Goal: Task Accomplishment & Management: Use online tool/utility

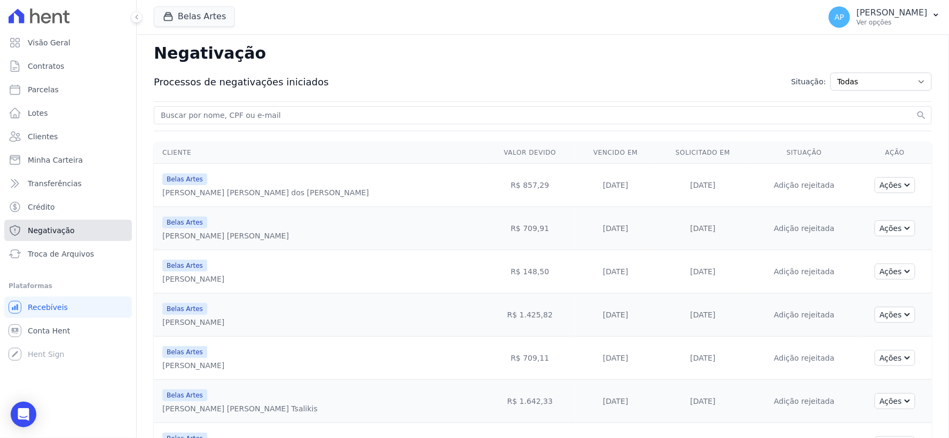
click at [46, 241] on link "Negativação" at bounding box center [68, 230] width 128 height 21
click at [46, 253] on span "Troca de Arquivos" at bounding box center [61, 254] width 66 height 11
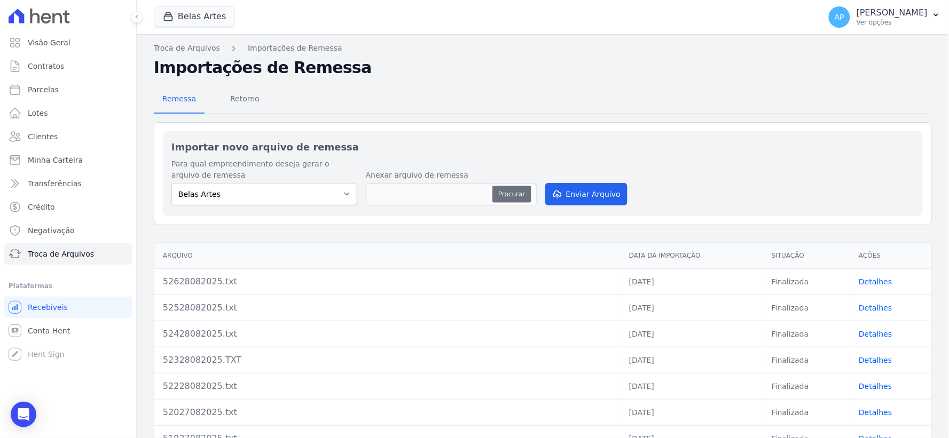
click at [508, 188] on button "Procurar" at bounding box center [511, 194] width 38 height 17
type input "52729082025.txt"
click at [611, 194] on button "Enviar Arquivo" at bounding box center [586, 194] width 82 height 22
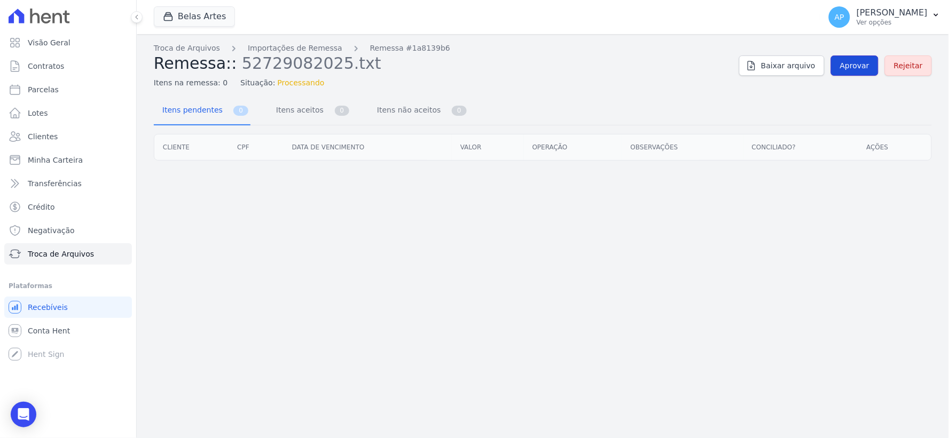
click at [853, 59] on link "Aprovar" at bounding box center [855, 66] width 48 height 20
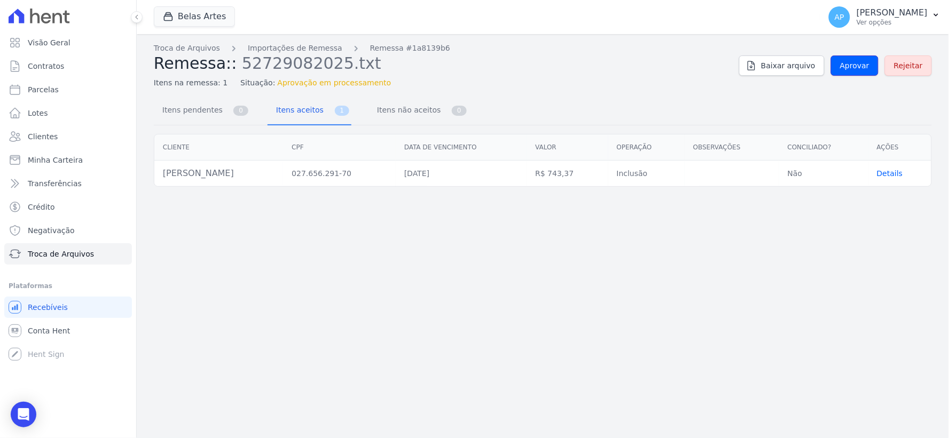
click at [853, 59] on link "Aprovar" at bounding box center [855, 66] width 48 height 20
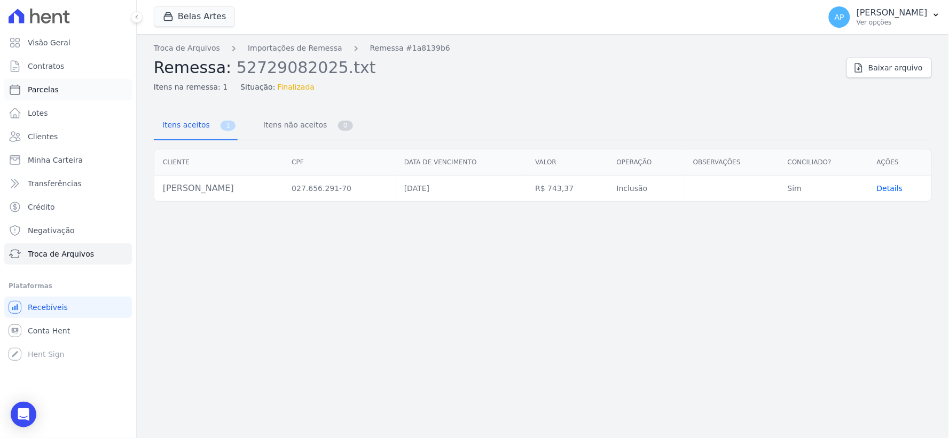
click at [45, 89] on span "Parcelas" at bounding box center [43, 89] width 31 height 11
select select
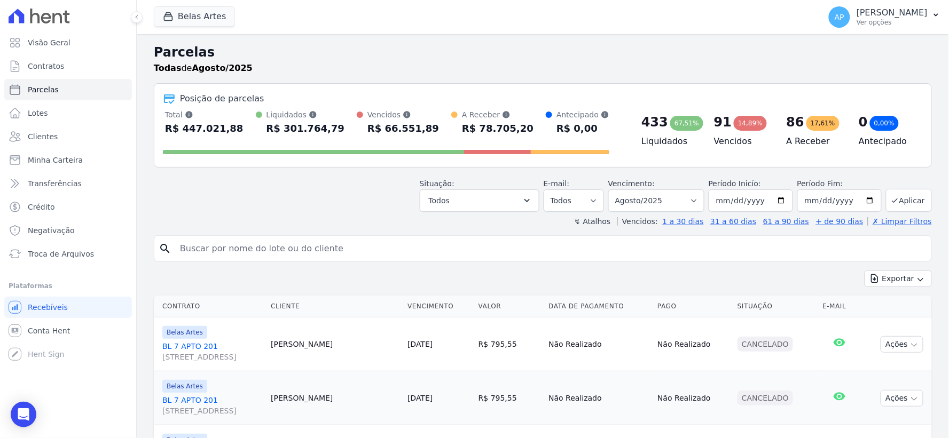
click at [334, 257] on input "search" at bounding box center [551, 248] width 754 height 21
paste input "1.284,46"
drag, startPoint x: 267, startPoint y: 253, endPoint x: 0, endPoint y: 224, distance: 268.6
click at [0, 224] on div "Visão Geral Contratos Parcelas Lotes Clientes Minha Carteira Transferências Cré…" at bounding box center [474, 219] width 949 height 438
type input "geane"
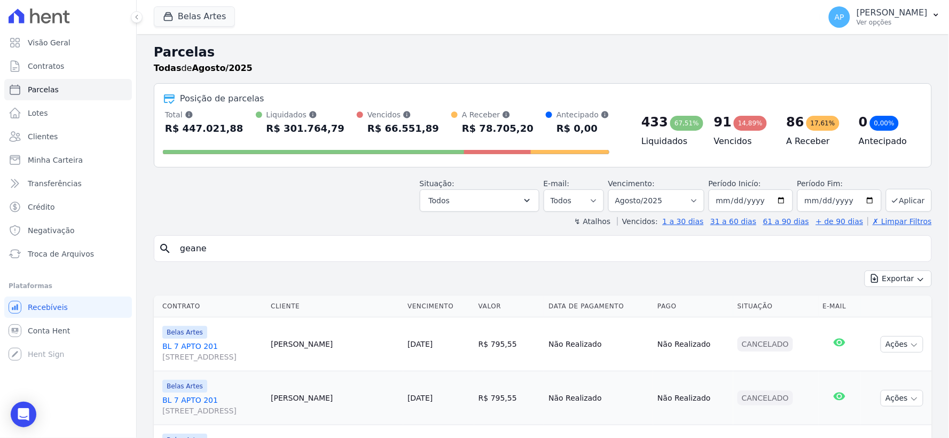
select select
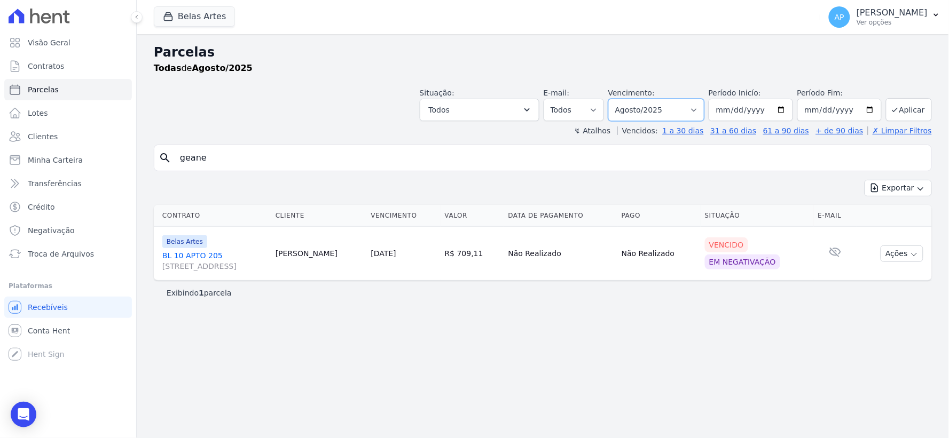
click at [676, 108] on select "Filtrar por período ──────── Todos os meses Setembro/2022 Outubro/2022 Novembro…" at bounding box center [656, 110] width 96 height 22
select select "10/2025"
click at [624, 99] on select "Filtrar por período ──────── Todos os meses Setembro/2022 Outubro/2022 Novembro…" at bounding box center [656, 110] width 96 height 22
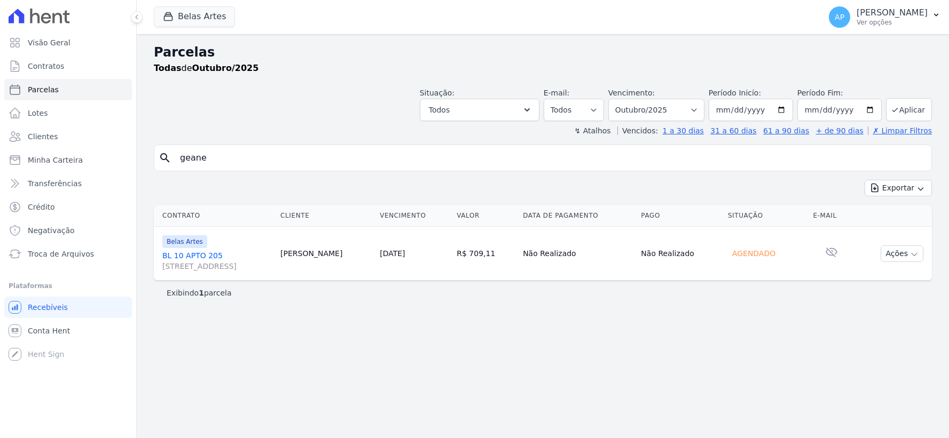
select select
click at [687, 113] on select "[GEOGRAPHIC_DATA] por período ──────── Todos os meses Setembro/2022 Outubro/202…" at bounding box center [656, 110] width 96 height 22
select select "09/2025"
click at [624, 99] on select "[GEOGRAPHIC_DATA] por período ──────── Todos os meses Setembro/2022 Outubro/202…" at bounding box center [656, 110] width 96 height 22
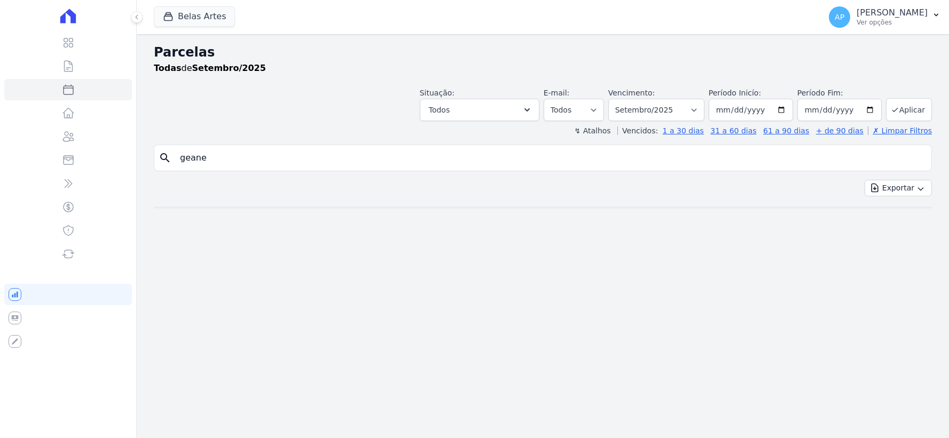
select select
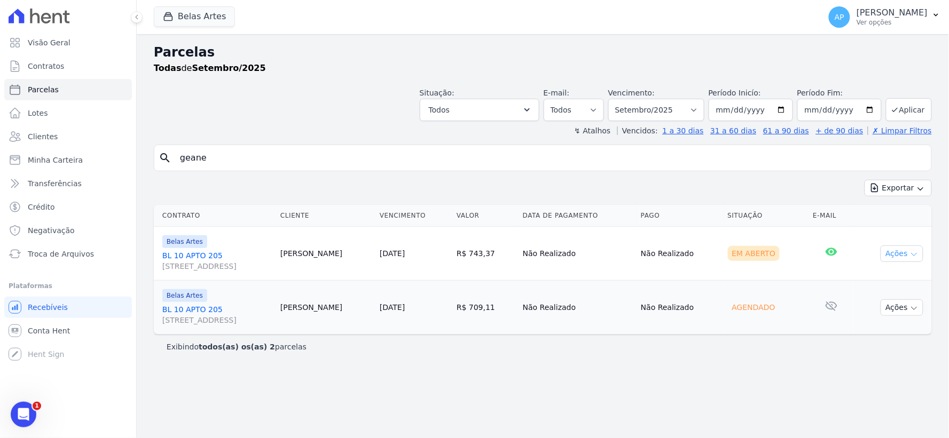
click at [904, 251] on button "Ações" at bounding box center [902, 254] width 43 height 17
click at [887, 279] on link "Ver boleto" at bounding box center [898, 279] width 103 height 20
click at [52, 258] on span "Troca de Arquivos" at bounding box center [61, 254] width 66 height 11
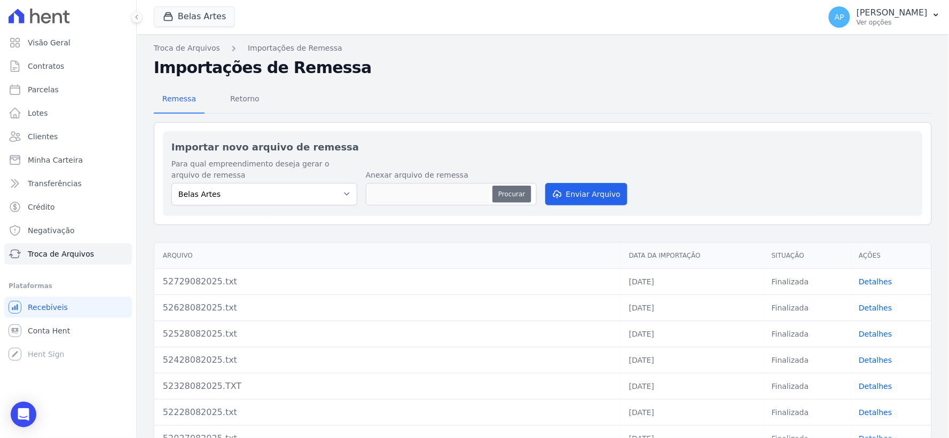
click at [501, 191] on button "Procurar" at bounding box center [511, 194] width 38 height 17
type input "52829082025.txt"
click at [609, 201] on button "Enviar Arquivo" at bounding box center [586, 194] width 82 height 22
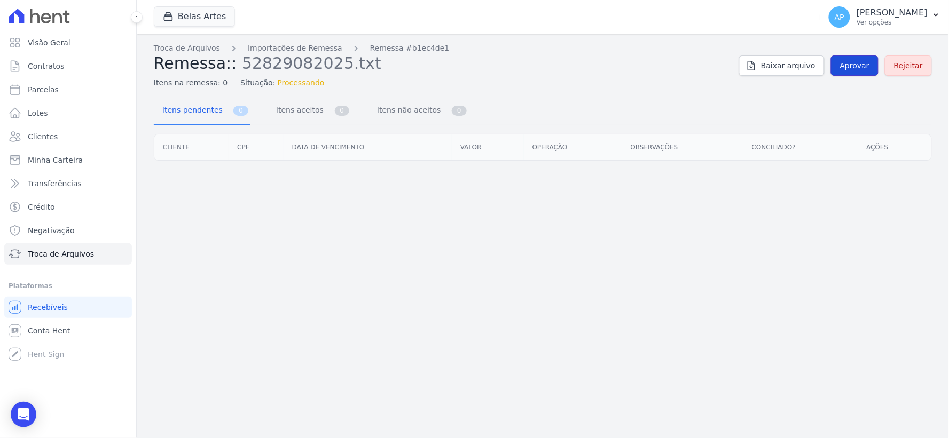
click at [876, 66] on link "Aprovar" at bounding box center [855, 66] width 48 height 20
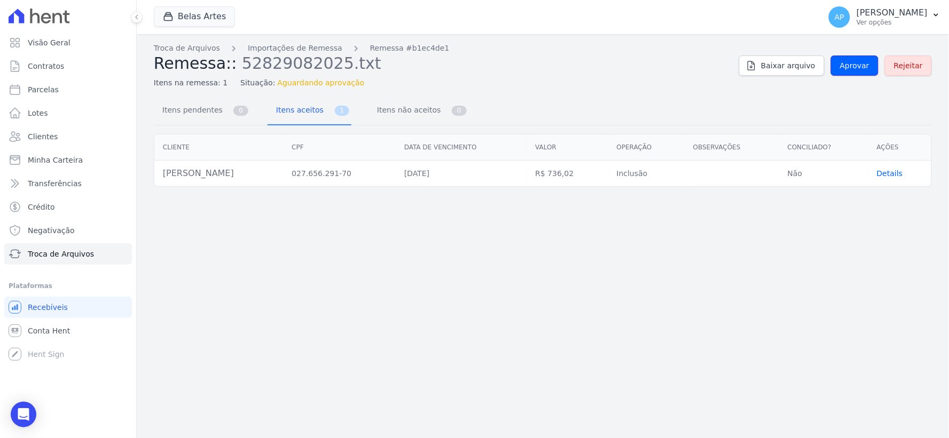
click at [867, 66] on span "Aprovar" at bounding box center [854, 65] width 29 height 11
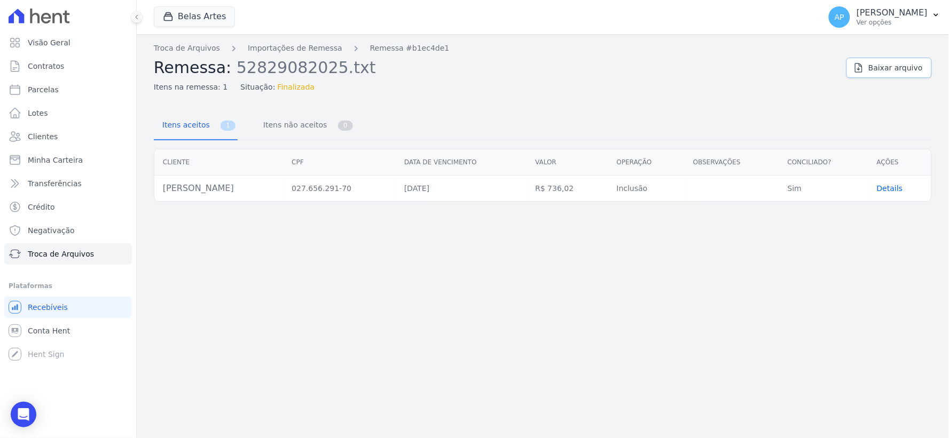
click at [863, 66] on icon at bounding box center [859, 68] width 7 height 9
click at [41, 89] on span "Parcelas" at bounding box center [43, 89] width 31 height 11
select select
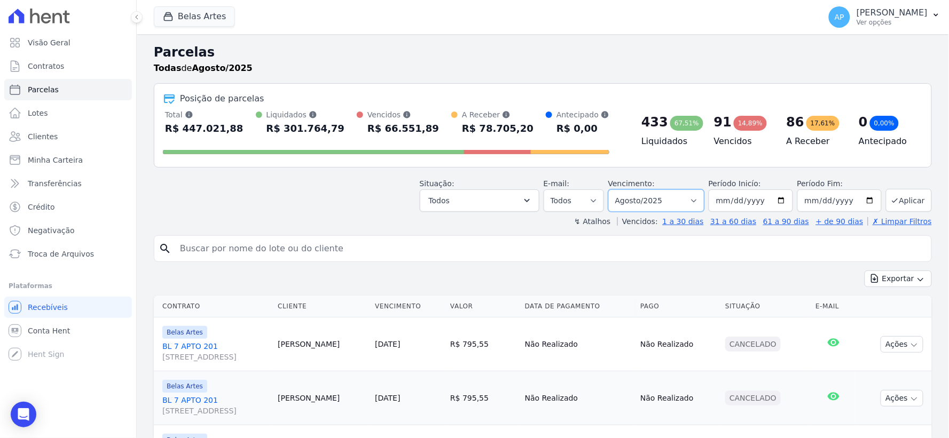
click at [681, 201] on select "Filtrar por período ──────── Todos os meses Setembro/2022 Outubro/2022 Novembro…" at bounding box center [656, 201] width 96 height 22
select select "09/2025"
click at [615, 190] on select "Filtrar por período ──────── Todos os meses Setembro/2022 Outubro/2022 Novembro…" at bounding box center [656, 201] width 96 height 22
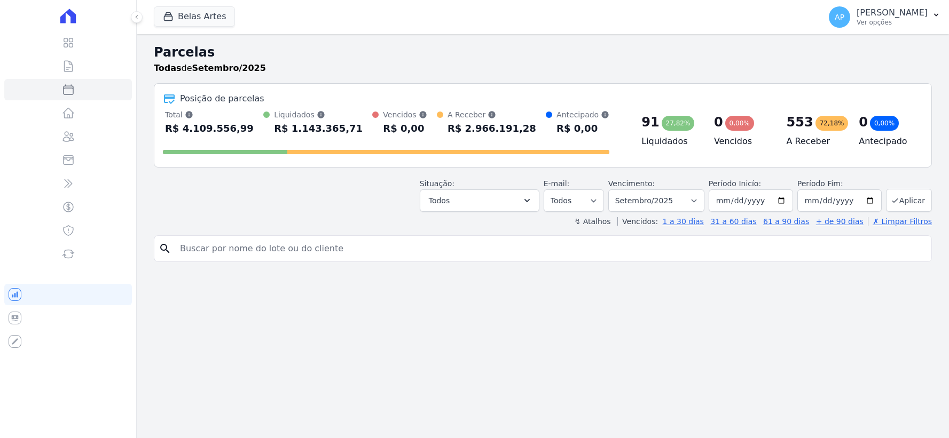
select select
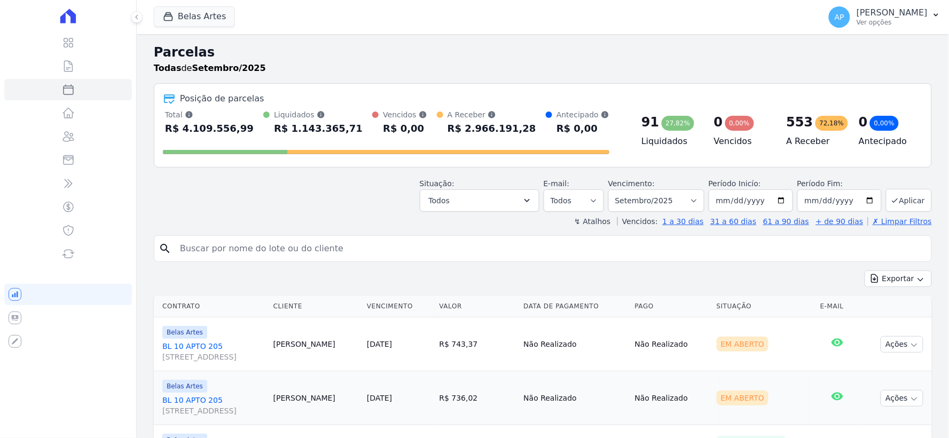
drag, startPoint x: 0, startPoint y: 0, endPoint x: 334, endPoint y: 254, distance: 420.0
click at [334, 254] on input "search" at bounding box center [551, 248] width 754 height 21
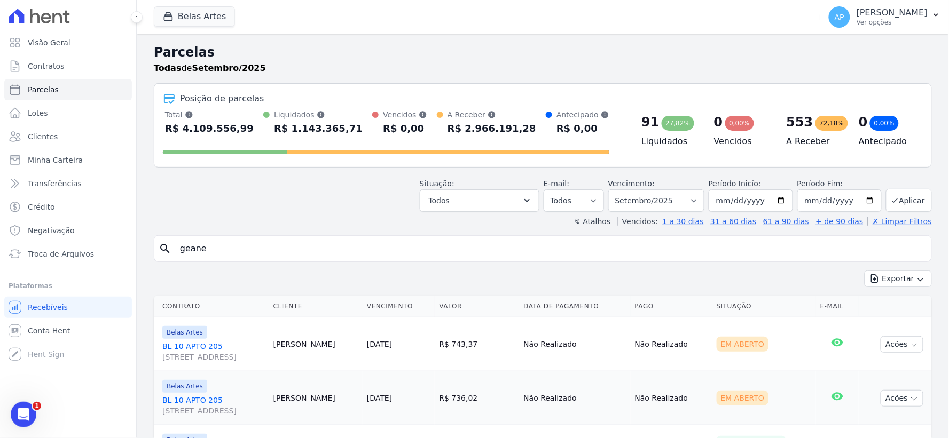
type input "geane"
select select
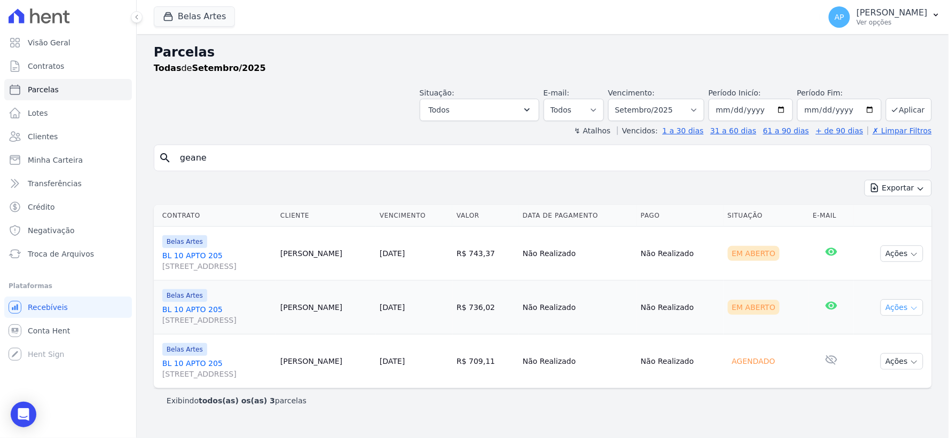
click at [900, 301] on button "Ações" at bounding box center [902, 308] width 43 height 17
click at [879, 335] on link "Ver boleto" at bounding box center [898, 333] width 103 height 20
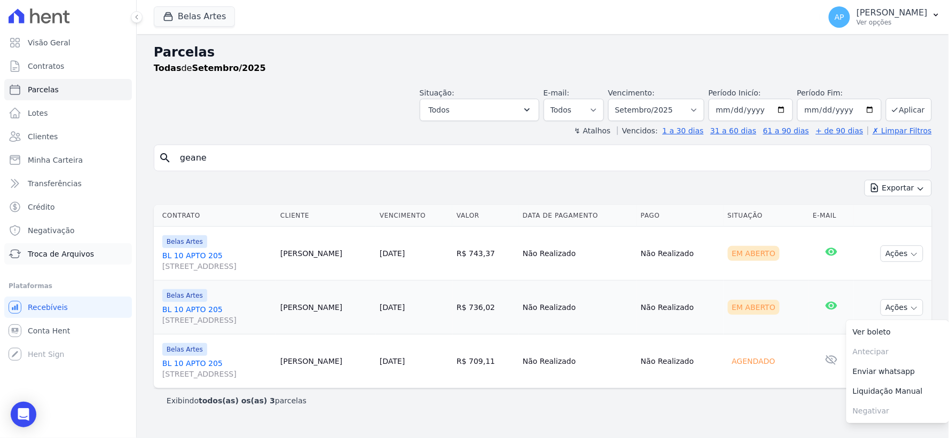
click at [44, 253] on span "Troca de Arquivos" at bounding box center [61, 254] width 66 height 11
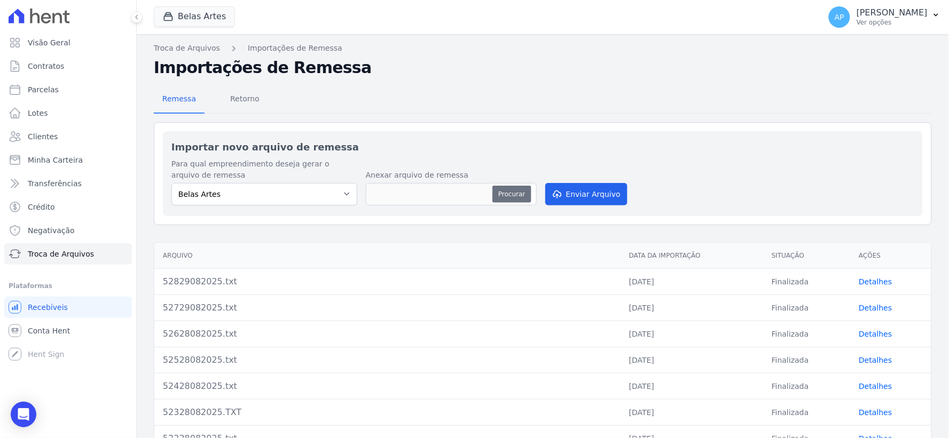
click at [500, 193] on button "Procurar" at bounding box center [511, 194] width 38 height 17
click at [515, 198] on button "Procurar" at bounding box center [511, 194] width 38 height 17
type input "52929082025.txt"
click at [569, 187] on button "Enviar Arquivo" at bounding box center [586, 194] width 82 height 22
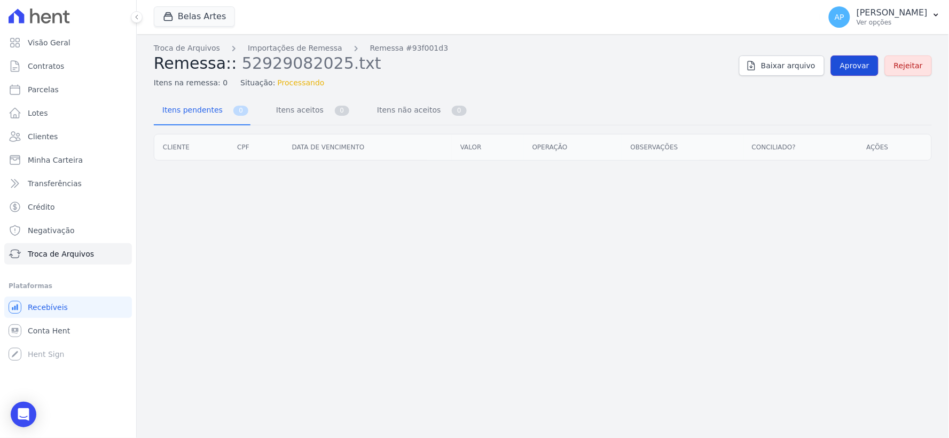
click at [858, 65] on span "Aprovar" at bounding box center [854, 65] width 29 height 11
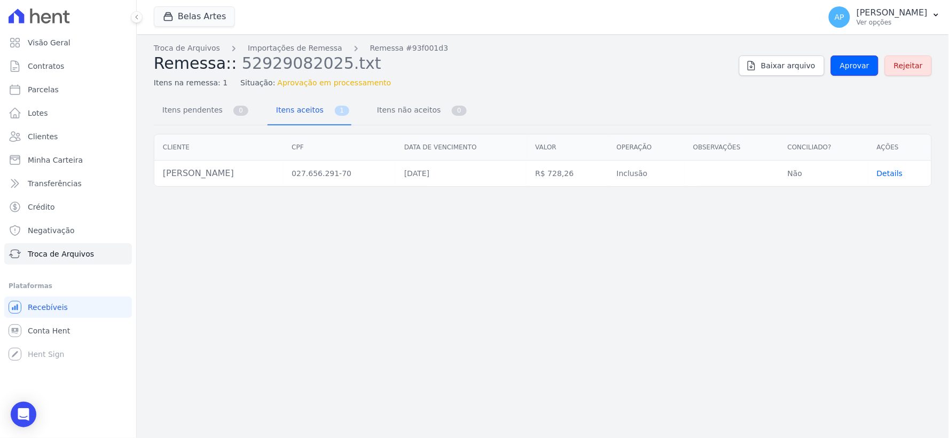
click at [857, 65] on span "Aprovar" at bounding box center [854, 65] width 29 height 11
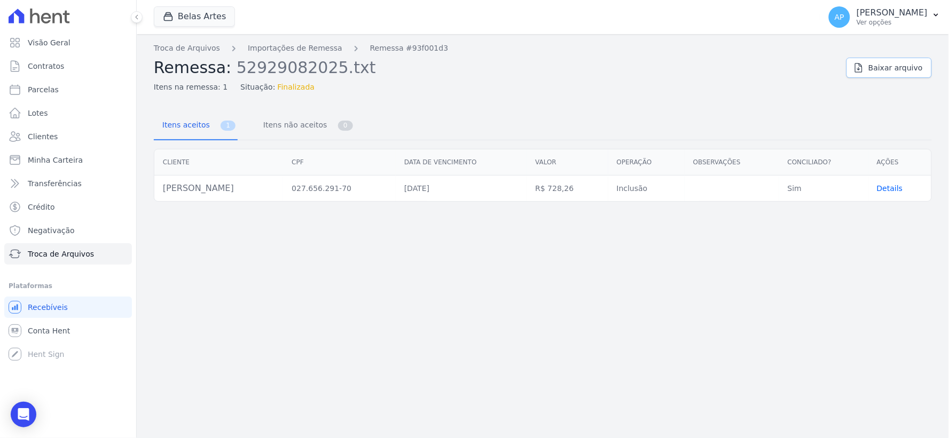
click at [857, 65] on link "Baixar arquivo" at bounding box center [889, 68] width 85 height 20
click at [45, 87] on span "Parcelas" at bounding box center [43, 89] width 31 height 11
select select
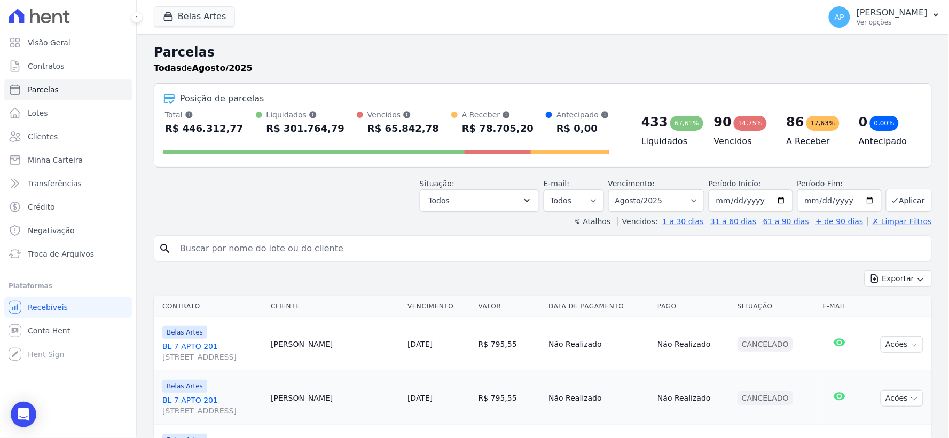
click at [319, 254] on input "search" at bounding box center [551, 248] width 754 height 21
type input "geane"
select select
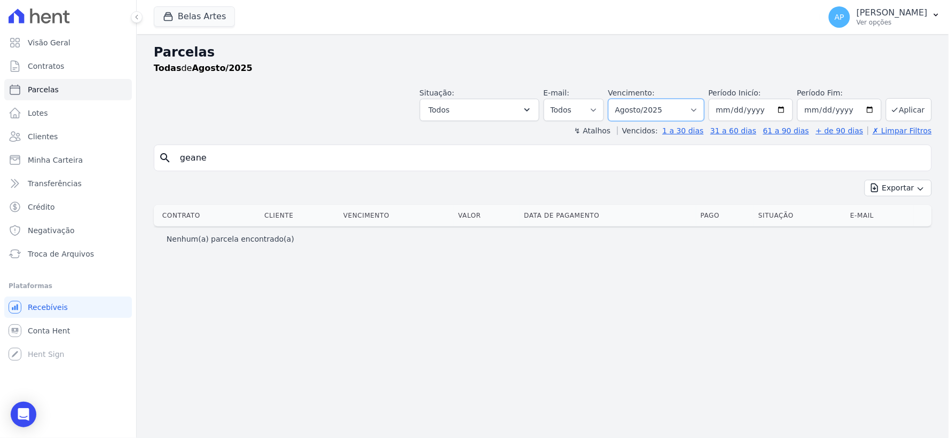
click at [673, 107] on select "Filtrar por período ──────── Todos os meses Setembro/2022 Outubro/2022 Novembro…" at bounding box center [656, 110] width 96 height 22
select select "09/2025"
click at [624, 99] on select "Filtrar por período ──────── Todos os meses Setembro/2022 Outubro/2022 Novembro…" at bounding box center [656, 110] width 96 height 22
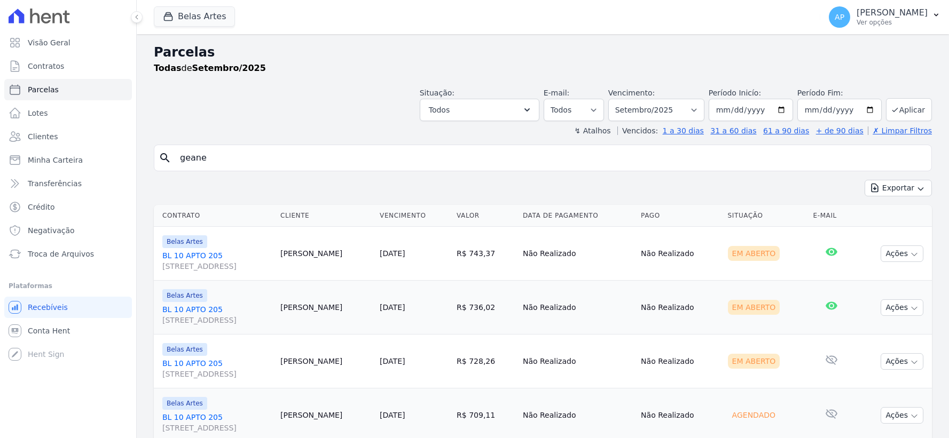
select select
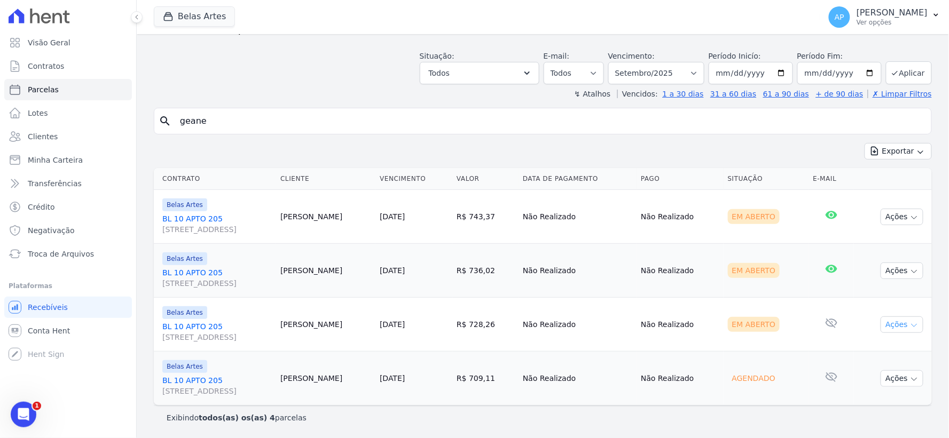
click at [885, 322] on button "Ações" at bounding box center [902, 325] width 43 height 17
click at [862, 351] on link "Ver boleto" at bounding box center [898, 349] width 103 height 20
